Goal: Task Accomplishment & Management: Complete application form

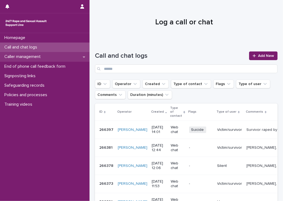
click at [26, 59] on p "Caller management" at bounding box center [23, 56] width 43 height 5
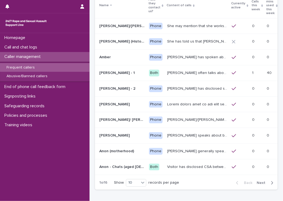
scroll to position [88, 0]
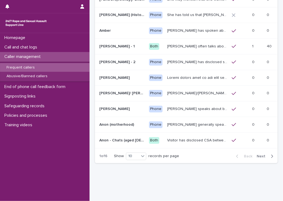
click at [271, 154] on icon "button" at bounding box center [272, 156] width 2 height 5
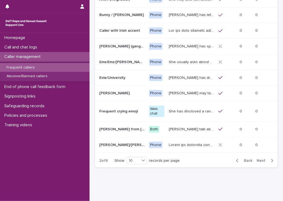
click at [271, 159] on icon "button" at bounding box center [272, 161] width 2 height 5
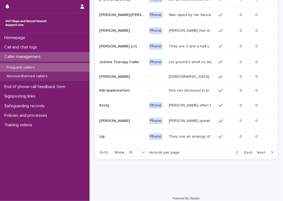
scroll to position [90, 0]
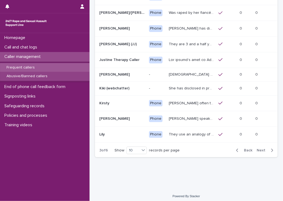
click at [43, 77] on p "Abusive/Banned callers" at bounding box center [27, 76] width 50 height 5
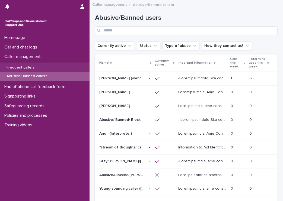
click at [186, 80] on p at bounding box center [202, 78] width 49 height 6
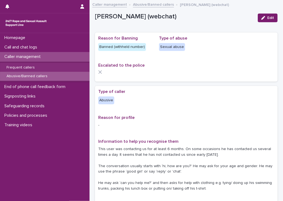
click at [25, 76] on p "Abusive/Banned callers" at bounding box center [27, 76] width 50 height 5
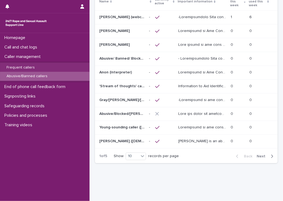
scroll to position [69, 0]
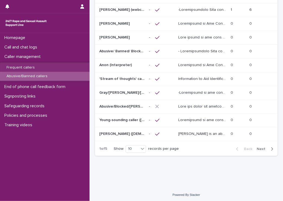
click at [271, 149] on icon "button" at bounding box center [272, 149] width 2 height 5
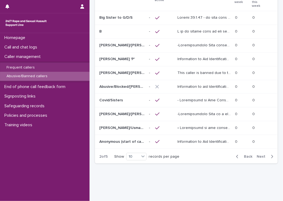
click at [271, 154] on icon "button" at bounding box center [272, 156] width 2 height 5
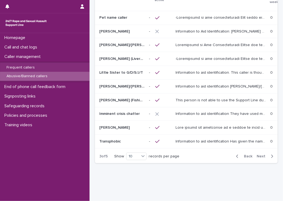
click at [271, 154] on icon "button" at bounding box center [272, 156] width 2 height 5
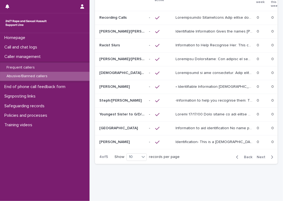
scroll to position [73, 0]
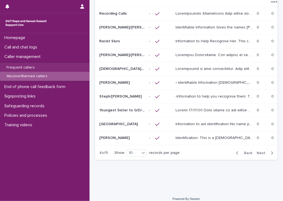
click at [271, 151] on icon "button" at bounding box center [272, 153] width 2 height 5
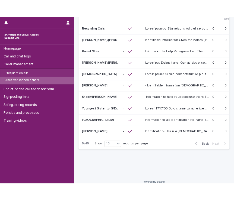
scroll to position [28, 0]
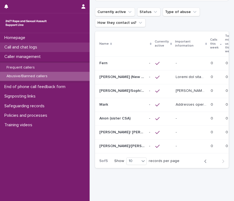
click at [34, 47] on p "Call and chat logs" at bounding box center [21, 47] width 39 height 5
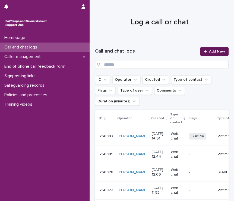
click at [203, 53] on link "Add New" at bounding box center [214, 51] width 29 height 9
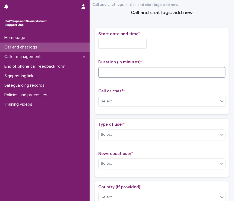
click at [110, 73] on input at bounding box center [161, 72] width 127 height 11
type input "**"
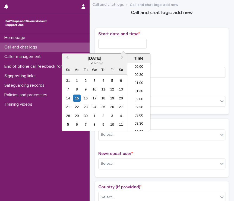
click at [107, 43] on input "text" at bounding box center [122, 44] width 48 height 10
click at [78, 99] on div "15" at bounding box center [76, 98] width 7 height 7
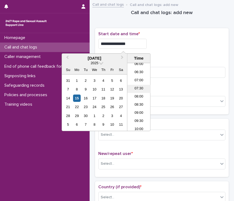
click at [135, 88] on li "07:30" at bounding box center [138, 89] width 23 height 8
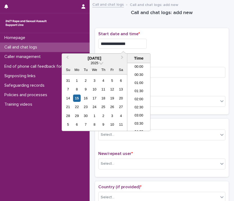
scroll to position [92, 0]
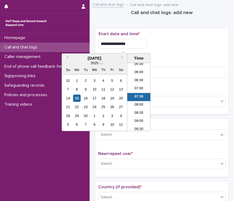
click at [134, 42] on input "**********" at bounding box center [122, 44] width 48 height 10
type input "**********"
click at [189, 51] on div "**********" at bounding box center [161, 42] width 127 height 22
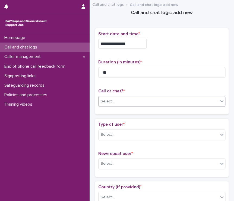
click at [118, 103] on div "Select..." at bounding box center [159, 101] width 120 height 9
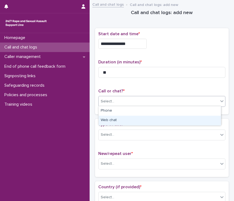
click at [119, 122] on div "Web chat" at bounding box center [160, 121] width 122 height 10
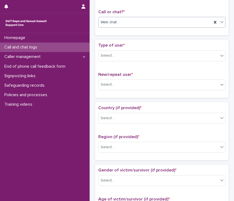
scroll to position [87, 0]
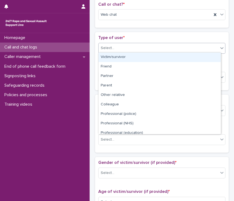
click at [114, 49] on div "Select..." at bounding box center [159, 48] width 120 height 9
click at [118, 57] on div "Victim/survivor" at bounding box center [160, 58] width 122 height 10
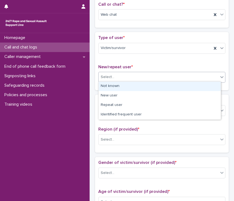
click at [139, 77] on div "Select..." at bounding box center [159, 77] width 120 height 9
click at [116, 86] on div "Not known" at bounding box center [160, 87] width 122 height 10
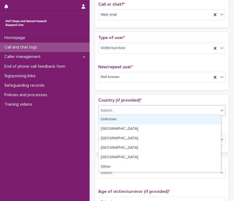
click at [131, 108] on div "Select..." at bounding box center [159, 110] width 120 height 9
click at [123, 121] on div "Unknown" at bounding box center [160, 120] width 122 height 10
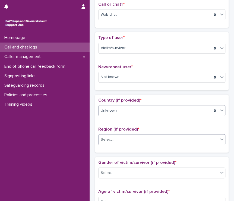
click at [122, 140] on div "Select..." at bounding box center [159, 139] width 120 height 9
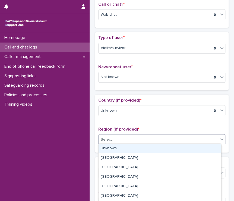
click at [116, 148] on div "Unknown" at bounding box center [160, 149] width 122 height 10
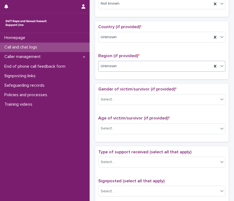
scroll to position [179, 0]
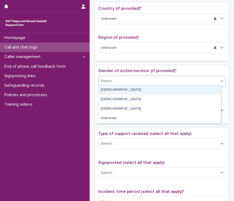
click at [115, 79] on input "text" at bounding box center [115, 80] width 1 height 5
click at [115, 90] on div "[DEMOGRAPHIC_DATA]" at bounding box center [160, 91] width 122 height 10
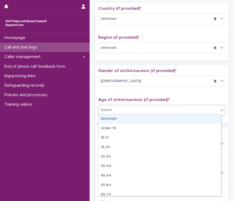
click at [127, 112] on div "Select..." at bounding box center [159, 110] width 120 height 9
click at [123, 121] on div "Unknown" at bounding box center [160, 120] width 122 height 10
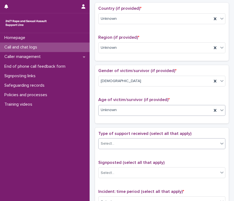
click at [134, 141] on div "Select..." at bounding box center [159, 143] width 120 height 9
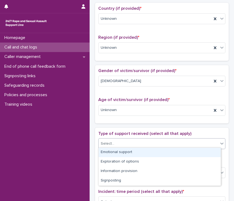
click at [131, 152] on div "Emotional support" at bounding box center [160, 153] width 122 height 10
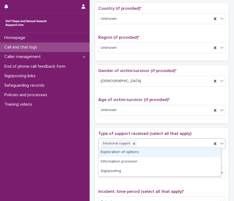
click at [159, 144] on div "Emotional support" at bounding box center [155, 144] width 113 height 10
click at [132, 151] on div "Exploration of options" at bounding box center [160, 153] width 122 height 10
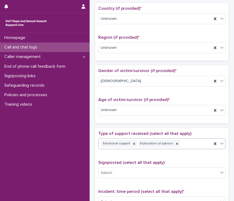
click at [179, 143] on div "Emotional support Exploration of options" at bounding box center [155, 144] width 113 height 10
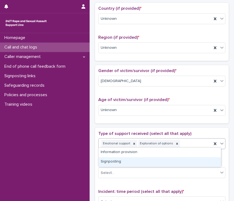
click at [120, 162] on div "Signposting" at bounding box center [160, 162] width 122 height 10
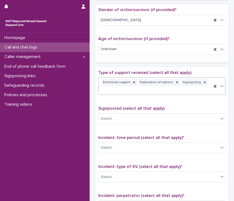
scroll to position [246, 0]
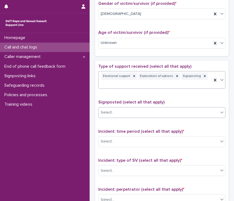
click at [111, 110] on div "Select..." at bounding box center [108, 113] width 14 height 6
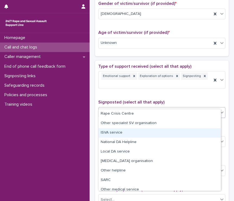
click at [109, 133] on div "ISVA service" at bounding box center [160, 133] width 122 height 10
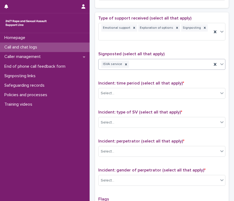
scroll to position [310, 0]
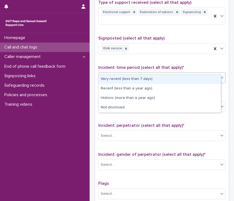
click at [141, 73] on div "Select..." at bounding box center [159, 77] width 120 height 9
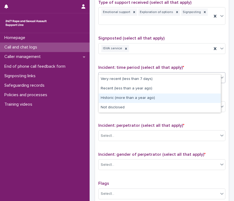
click at [119, 98] on div "Historic (more than a year ago)" at bounding box center [160, 99] width 122 height 10
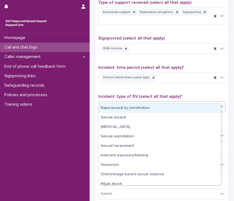
click at [120, 103] on div "Select..." at bounding box center [159, 107] width 120 height 9
click at [121, 109] on div "Rape/assault by penetration" at bounding box center [160, 109] width 122 height 10
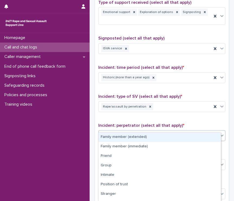
click at [135, 132] on div "Select..." at bounding box center [159, 136] width 120 height 9
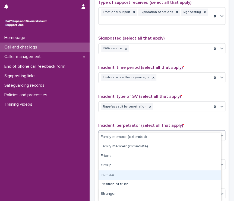
click at [114, 174] on div "Intimate" at bounding box center [160, 176] width 122 height 10
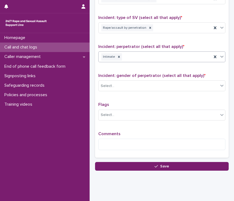
scroll to position [392, 0]
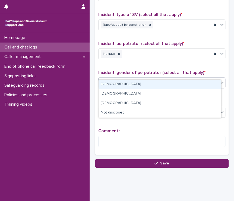
click at [110, 80] on div "Select..." at bounding box center [108, 83] width 14 height 6
click at [112, 83] on div "[DEMOGRAPHIC_DATA]" at bounding box center [160, 85] width 122 height 10
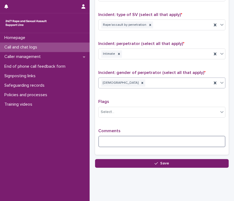
click at [105, 136] on textarea at bounding box center [161, 142] width 127 height 12
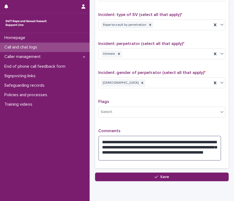
click at [111, 145] on textarea "**********" at bounding box center [159, 148] width 123 height 25
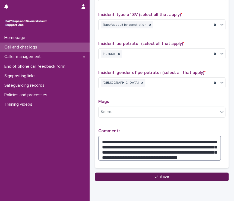
type textarea "**********"
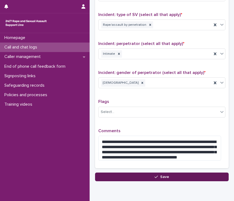
click at [124, 173] on button "Save" at bounding box center [162, 177] width 134 height 9
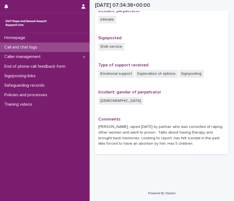
scroll to position [323, 0]
